Goal: Task Accomplishment & Management: Use online tool/utility

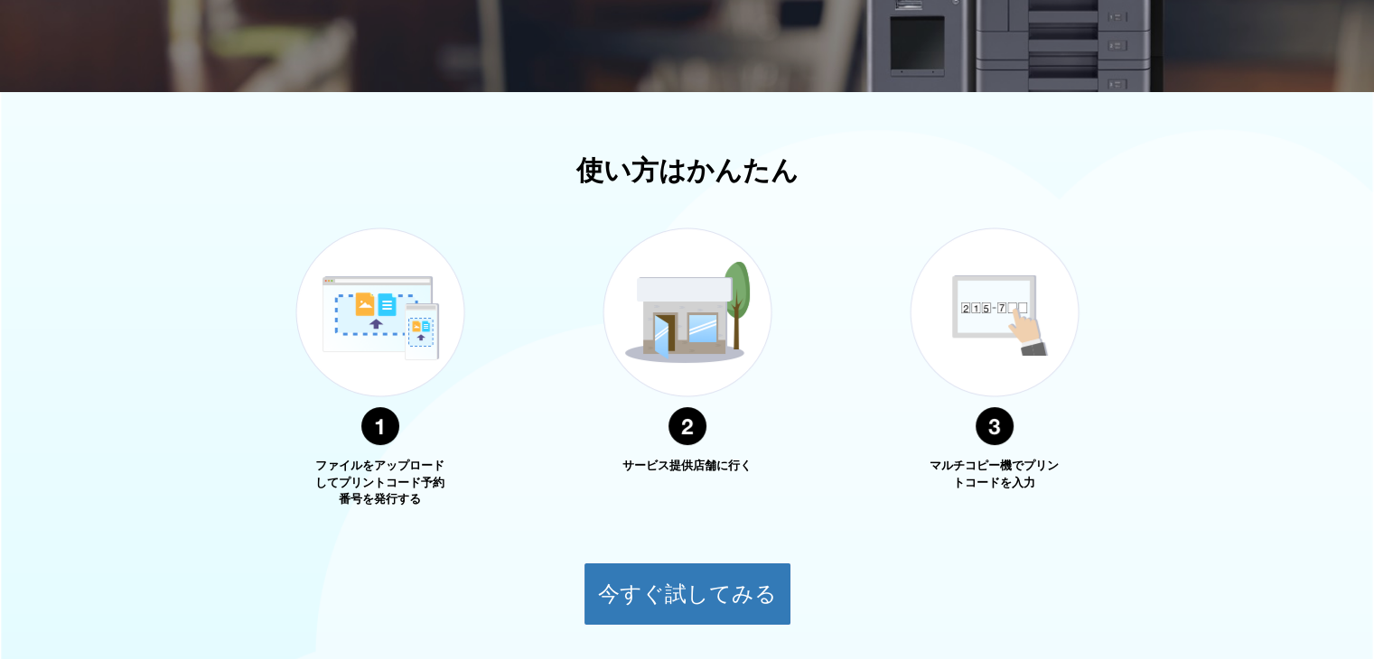
scroll to position [541, 0]
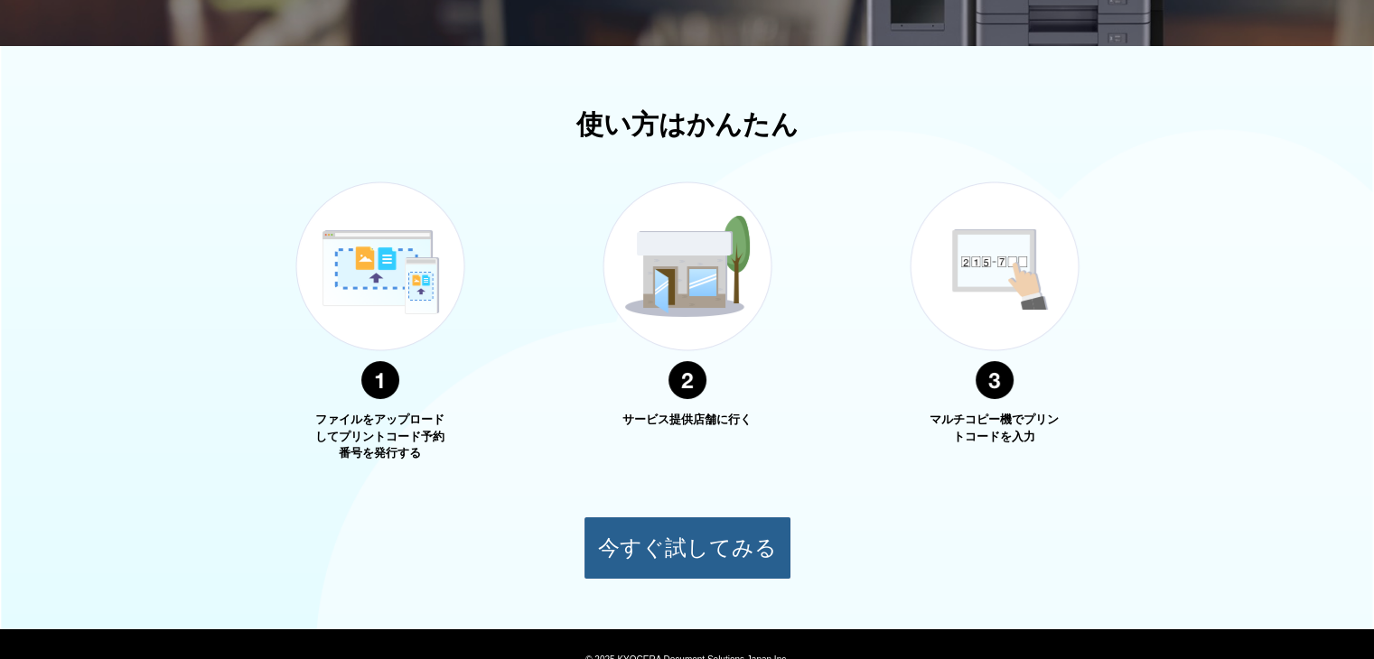
click at [726, 543] on button "今すぐ試してみる" at bounding box center [688, 548] width 208 height 63
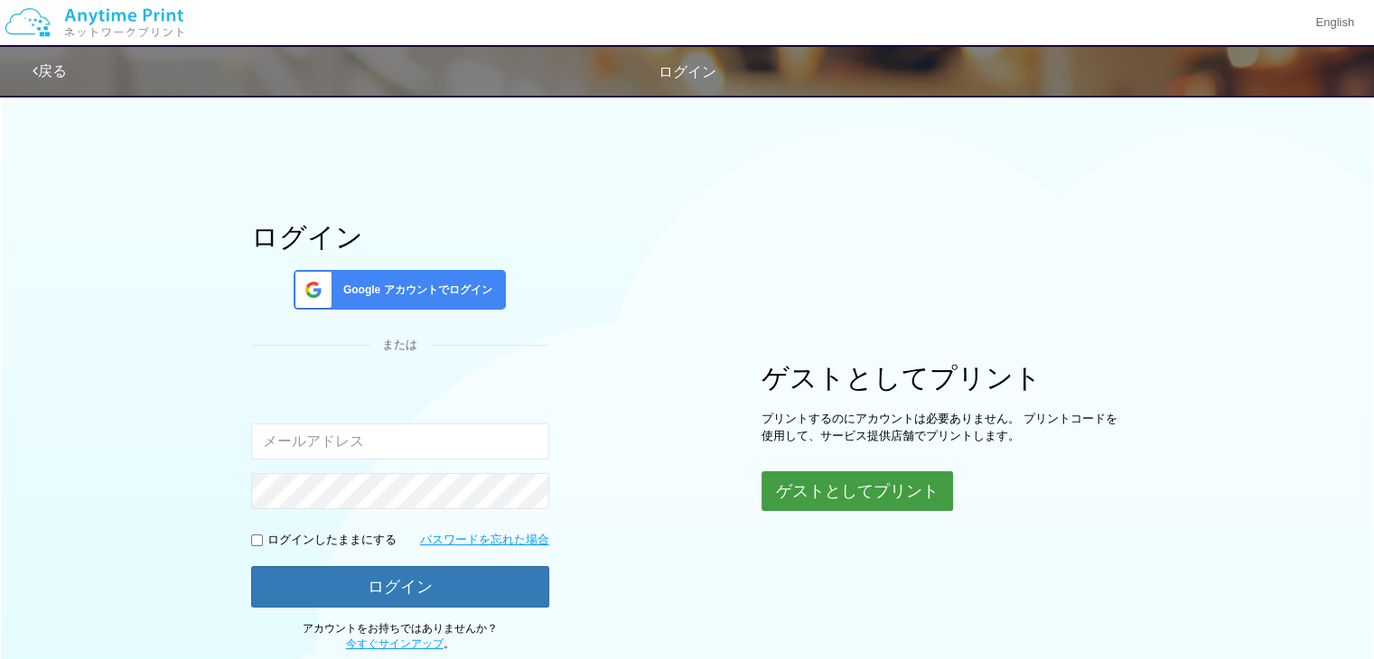
click at [889, 474] on button "ゲストとしてプリント" at bounding box center [858, 492] width 192 height 40
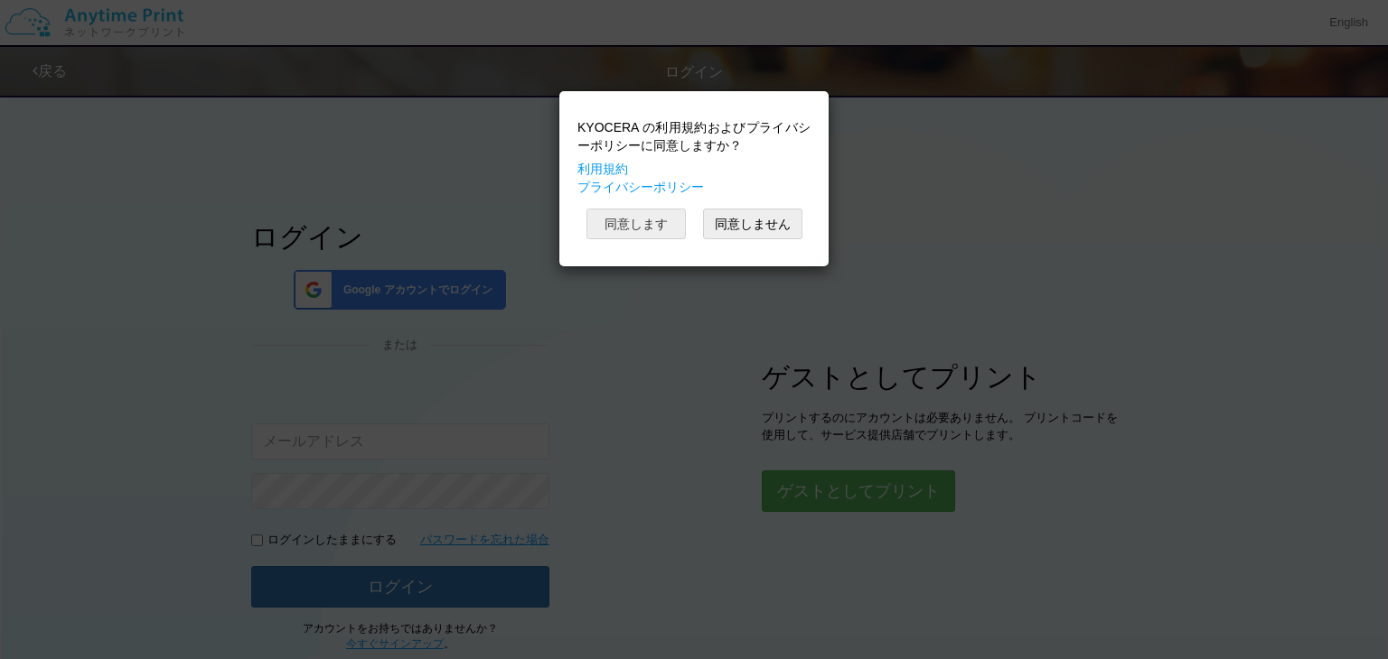
click at [618, 221] on button "同意します" at bounding box center [635, 224] width 99 height 31
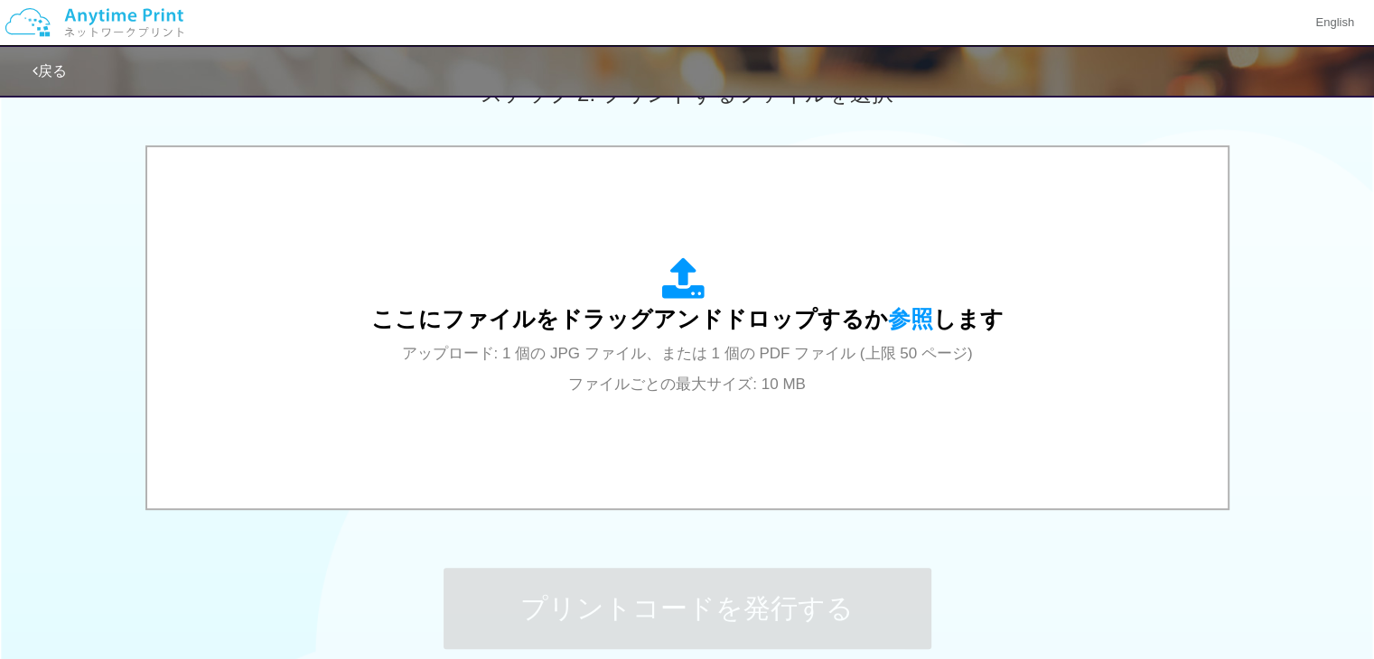
scroll to position [542, 0]
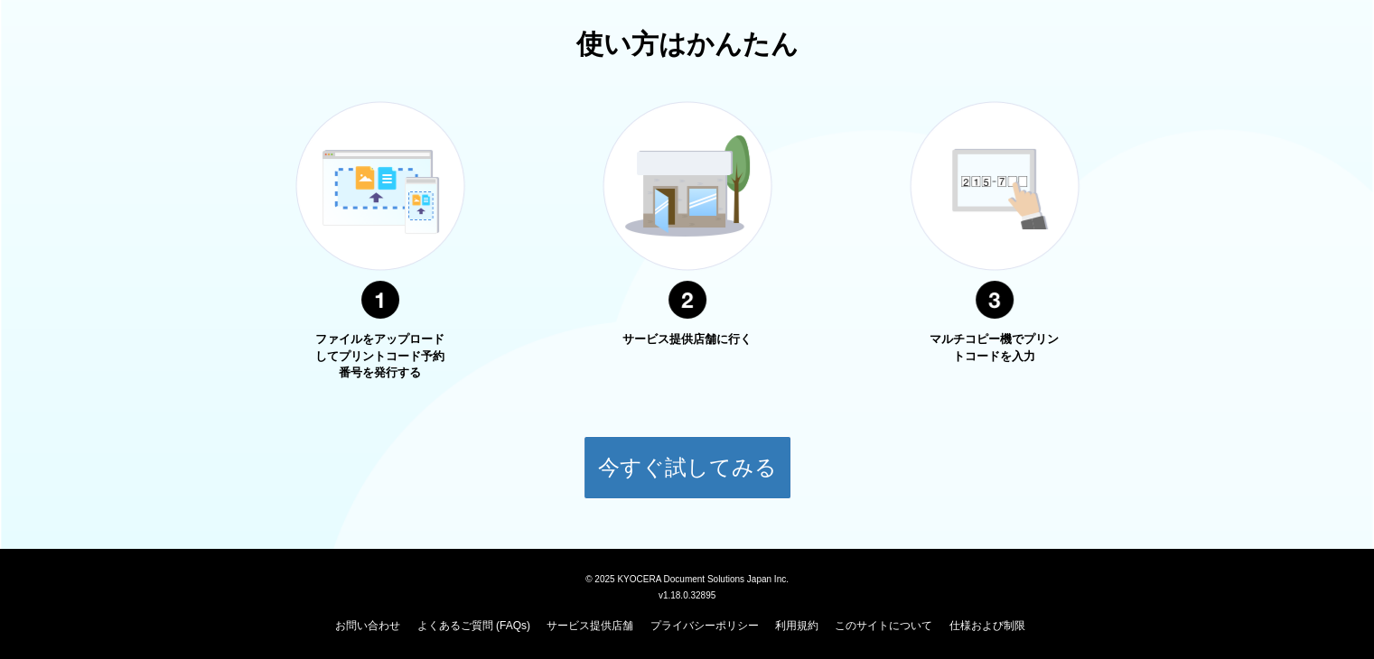
scroll to position [624, 0]
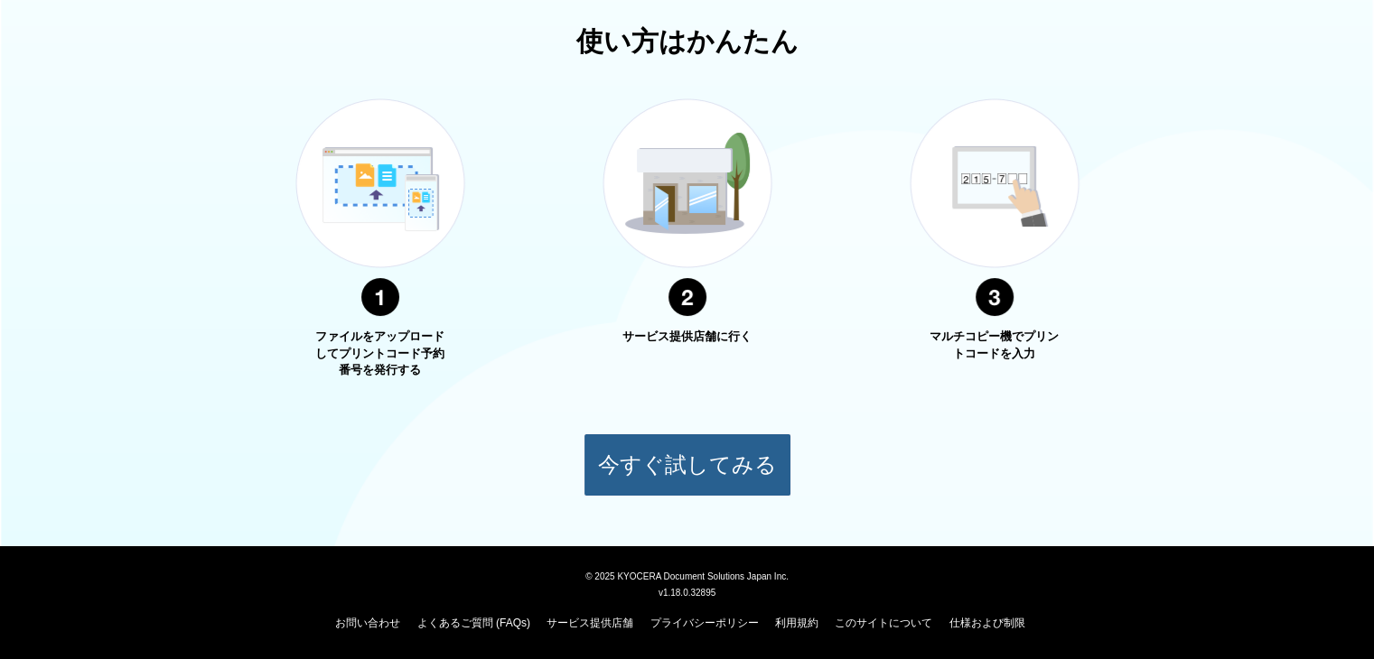
click at [742, 478] on button "今すぐ試してみる" at bounding box center [688, 465] width 208 height 63
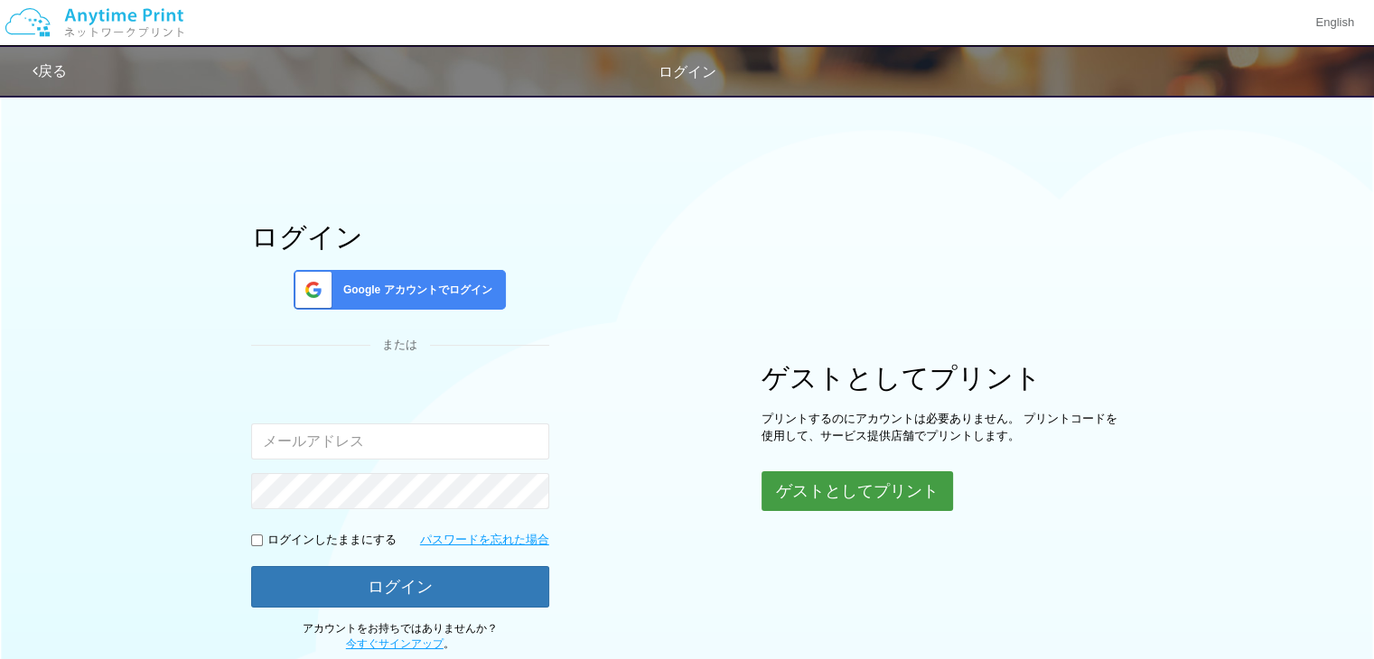
click at [827, 483] on button "ゲストとしてプリント" at bounding box center [858, 492] width 192 height 40
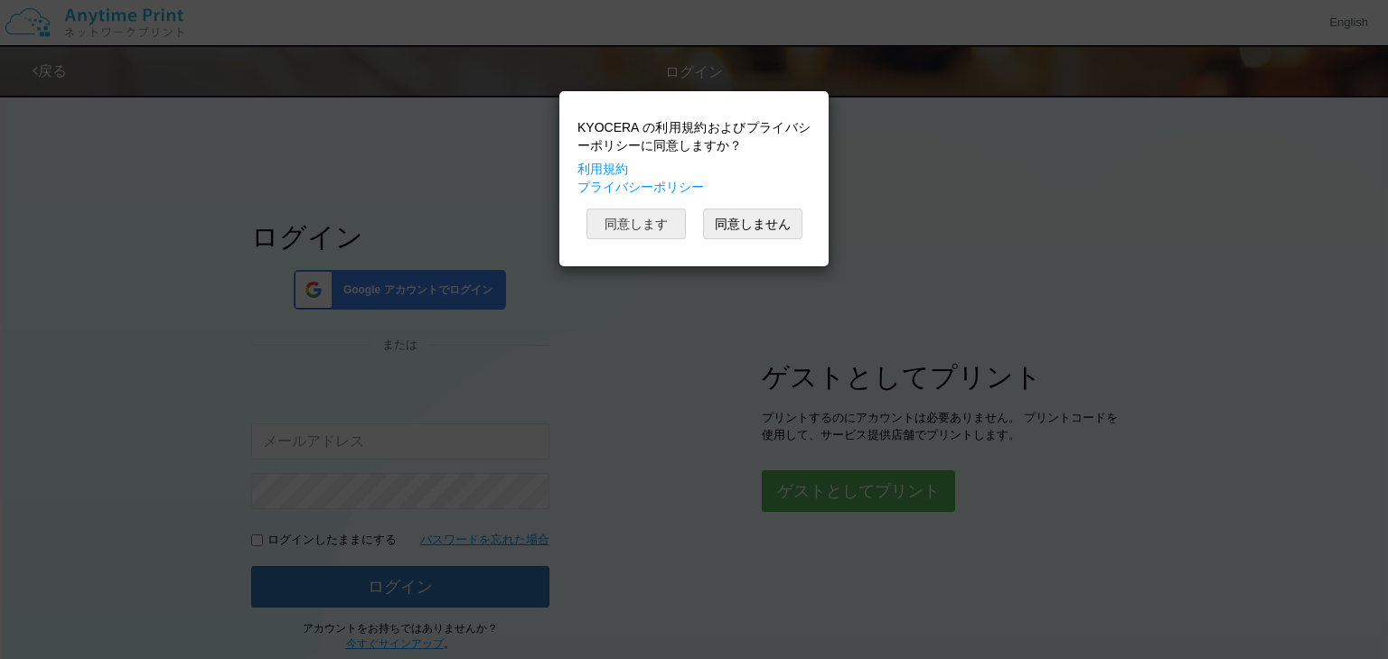
click at [657, 219] on button "同意します" at bounding box center [635, 224] width 99 height 31
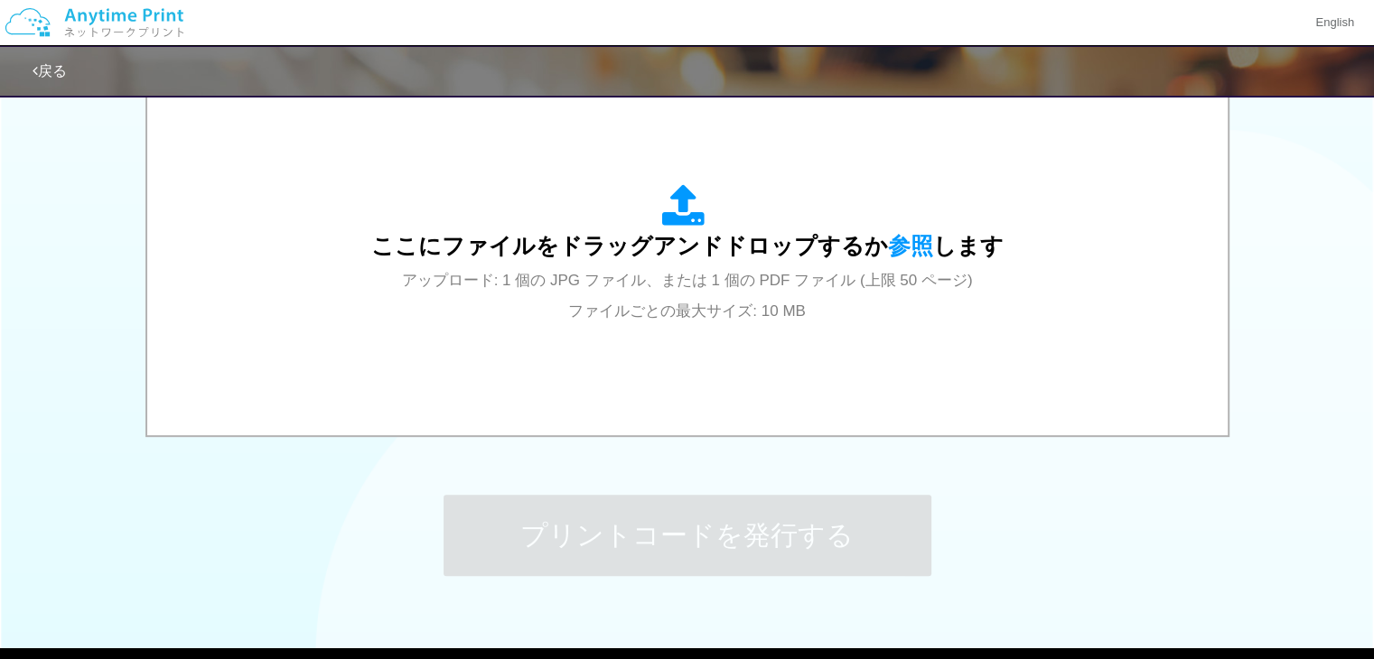
scroll to position [687, 0]
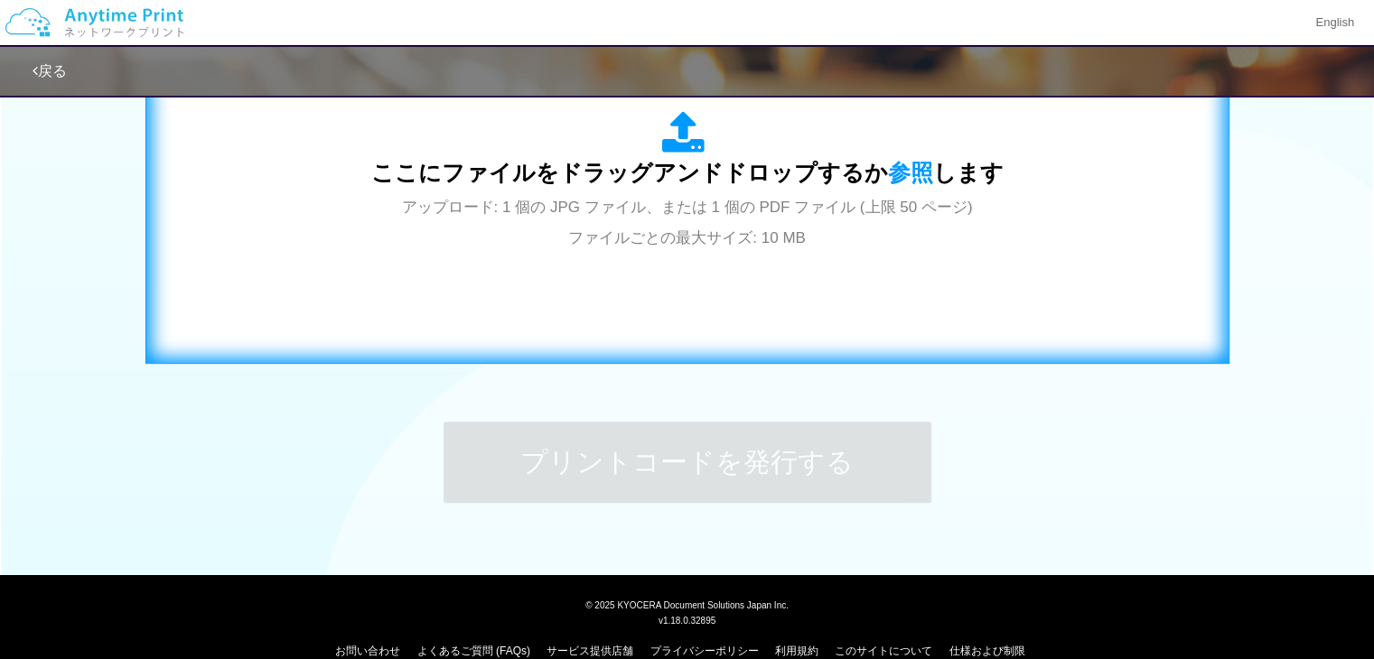
click at [752, 165] on span "ここにファイルをドラッグアンドドロップするか 参照 します" at bounding box center [687, 172] width 632 height 25
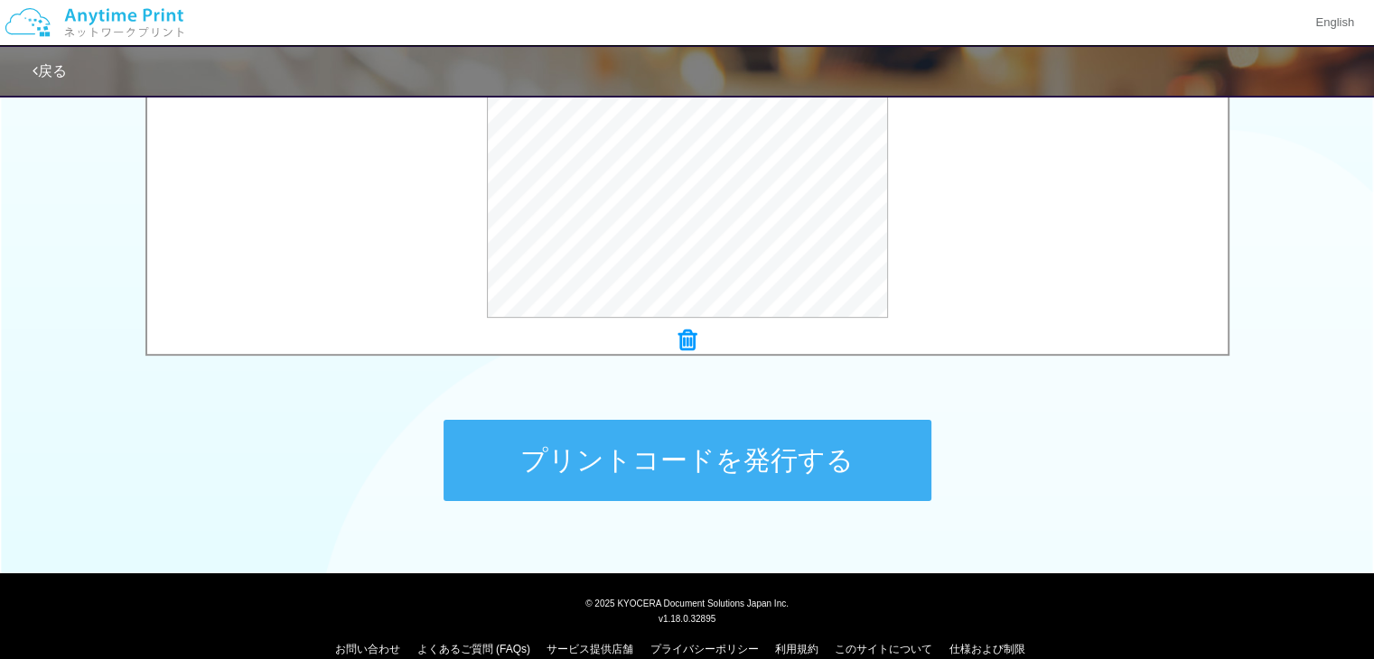
scroll to position [715, 0]
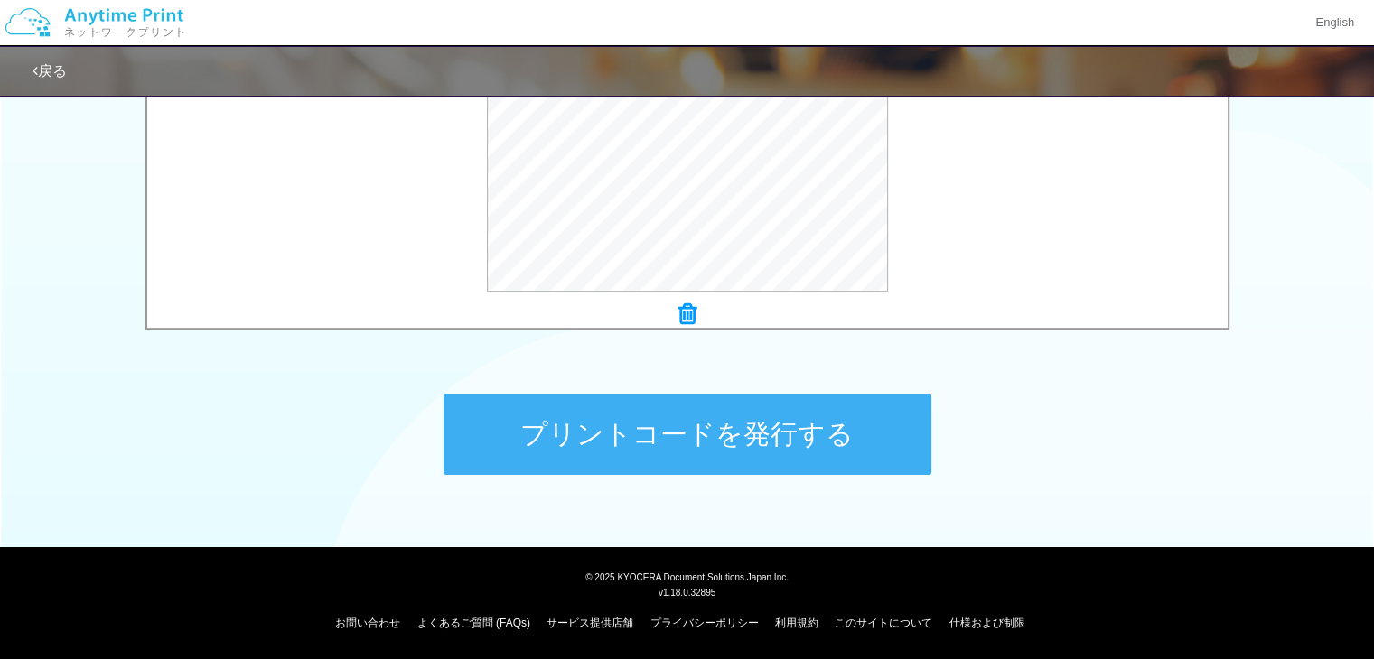
click at [825, 449] on button "プリントコードを発行する" at bounding box center [688, 434] width 488 height 81
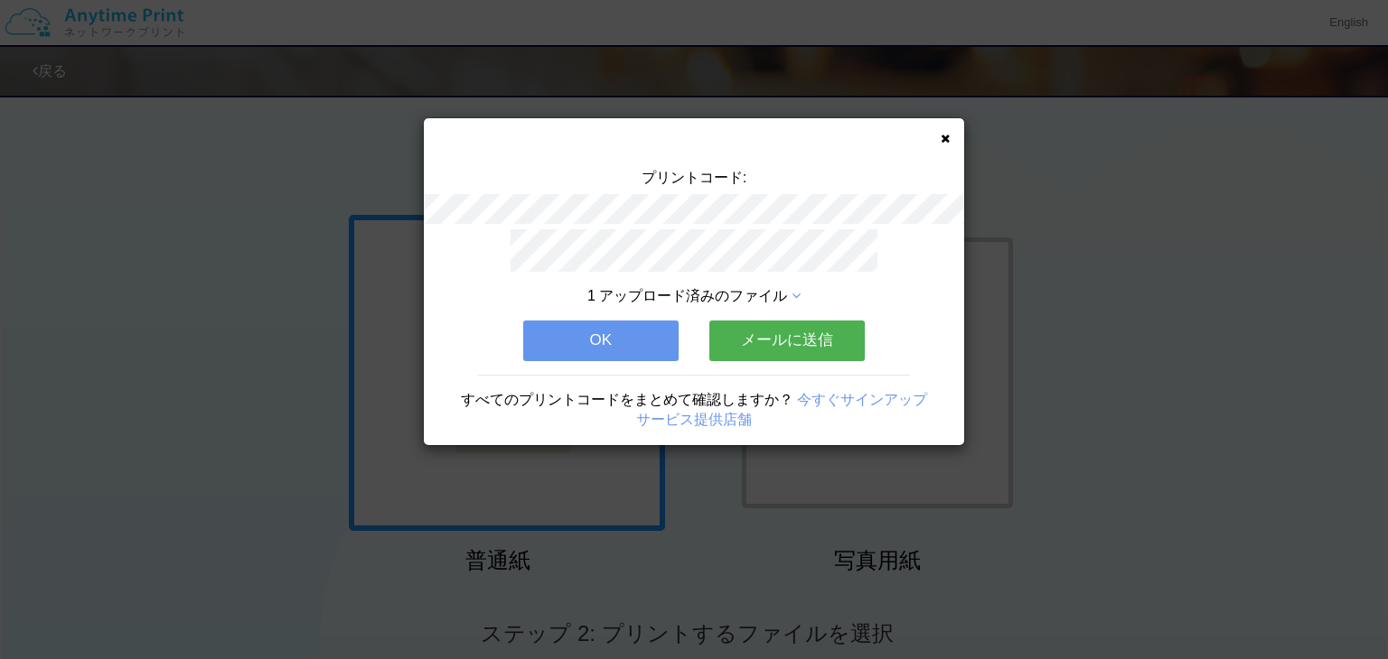
click at [611, 325] on button "OK" at bounding box center [600, 341] width 155 height 40
